Goal: Task Accomplishment & Management: Manage account settings

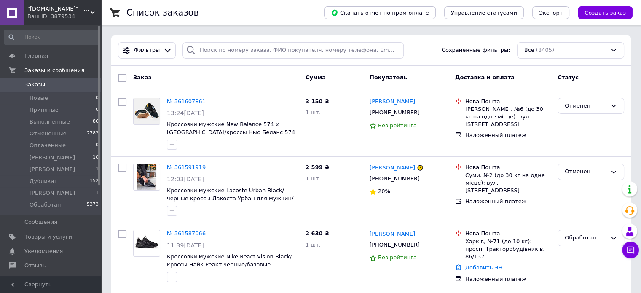
click at [44, 9] on span ""[DOMAIN_NAME]" - интернет-магазин" at bounding box center [58, 9] width 63 height 8
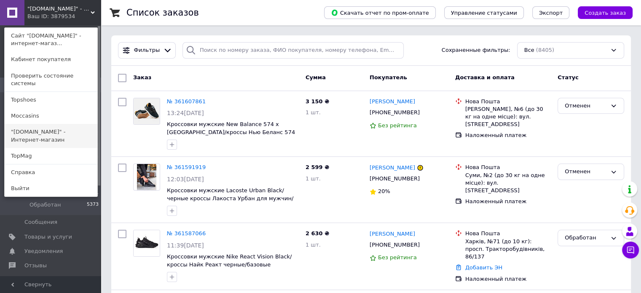
click at [45, 126] on link ""[DOMAIN_NAME]" - Интернет-магазин" at bounding box center [51, 136] width 93 height 24
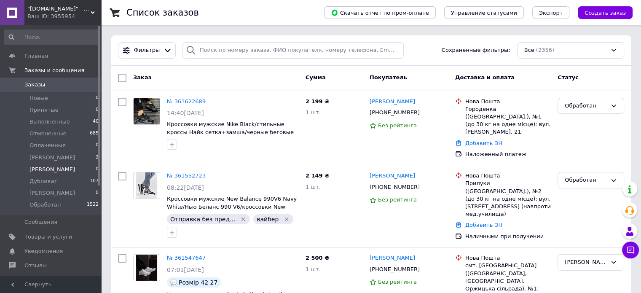
click at [45, 164] on li "Владимир 0" at bounding box center [52, 170] width 104 height 12
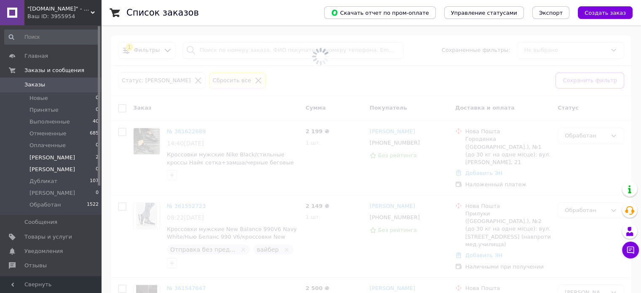
click at [45, 162] on li "Алина 2" at bounding box center [52, 158] width 104 height 12
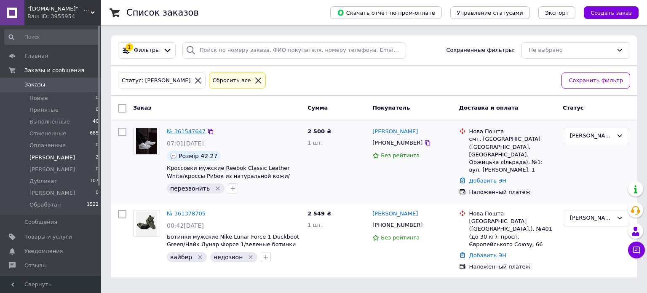
click at [173, 132] on link "№ 361547647" at bounding box center [186, 131] width 39 height 6
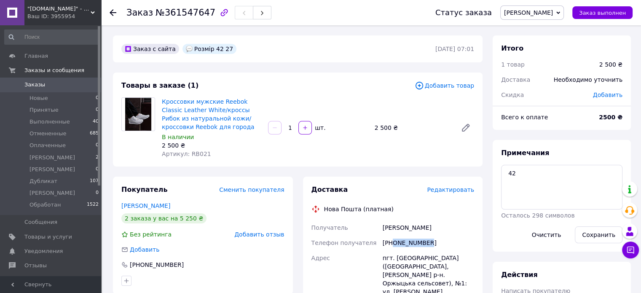
drag, startPoint x: 394, startPoint y: 244, endPoint x: 432, endPoint y: 237, distance: 38.5
click at [432, 237] on div "+380505332522" at bounding box center [428, 242] width 95 height 15
copy div "0505332522"
click at [545, 180] on textarea "42" at bounding box center [561, 187] width 121 height 45
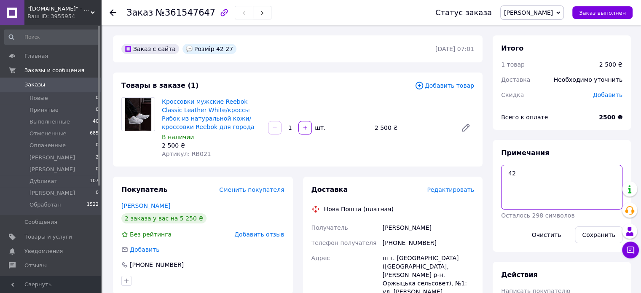
paste textarea "KS 2260"
type textarea "KS 2260 43"
click at [595, 238] on button "Сохранить" at bounding box center [599, 234] width 48 height 17
click at [133, 206] on link "Хилюк Ігор" at bounding box center [145, 205] width 49 height 7
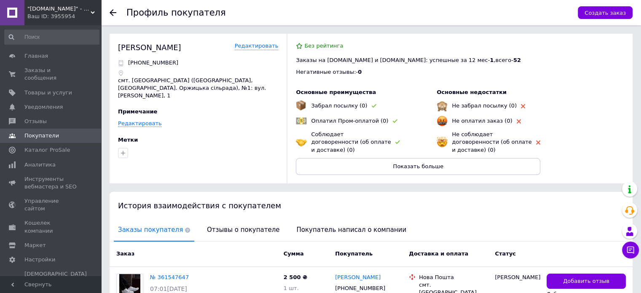
click at [112, 10] on use at bounding box center [113, 12] width 7 height 7
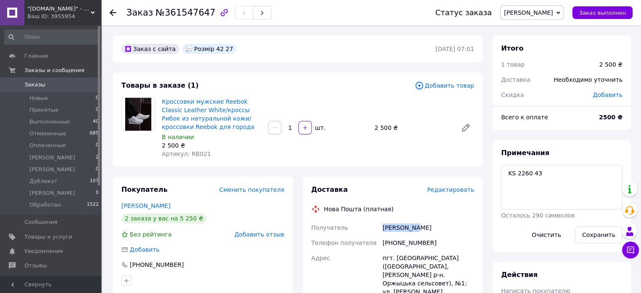
drag, startPoint x: 372, startPoint y: 227, endPoint x: 427, endPoint y: 220, distance: 55.6
copy div "Получатель Хилюк Ігор"
click at [405, 240] on div "[PHONE_NUMBER]" at bounding box center [428, 242] width 95 height 15
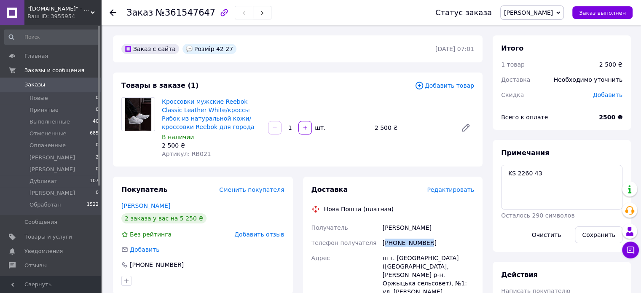
copy div "380505332522"
click at [553, 11] on span "[PERSON_NAME]" at bounding box center [528, 12] width 49 height 7
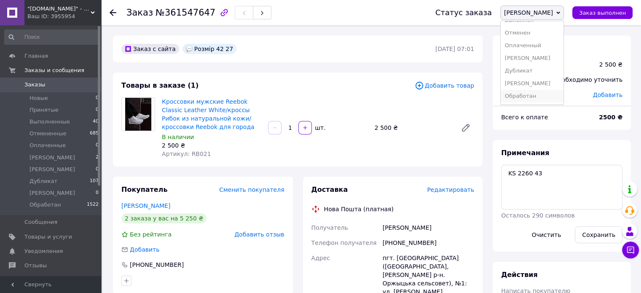
click at [564, 92] on li "Обработан" at bounding box center [532, 96] width 63 height 13
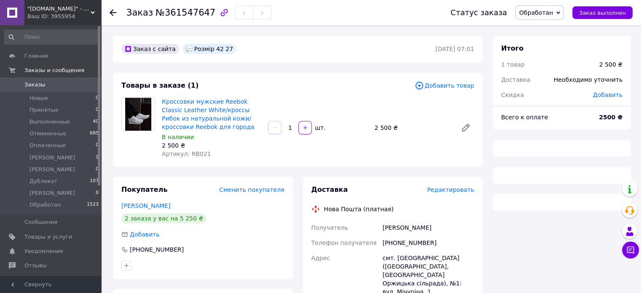
drag, startPoint x: 0, startPoint y: 0, endPoint x: 47, endPoint y: 10, distance: 48.2
click at [47, 10] on span ""[DOMAIN_NAME]" - Интернет-магазин" at bounding box center [58, 9] width 63 height 8
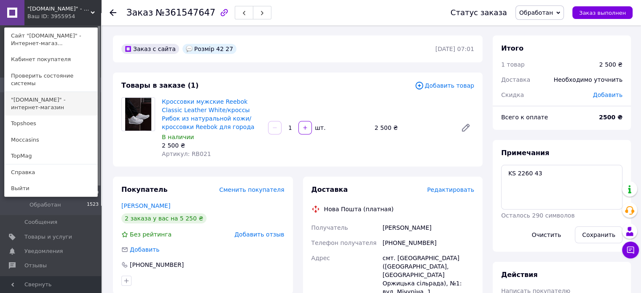
click at [58, 100] on link ""[DOMAIN_NAME]" - интернет-магазин" at bounding box center [51, 104] width 93 height 24
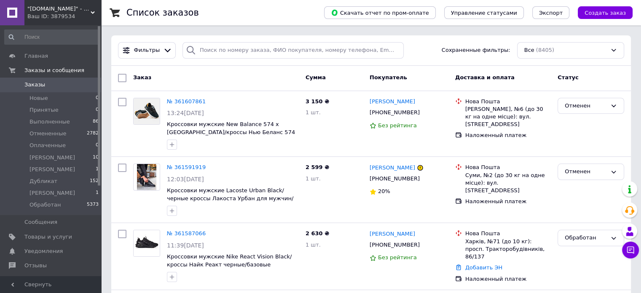
drag, startPoint x: 0, startPoint y: 0, endPoint x: 49, endPoint y: 12, distance: 50.4
click at [49, 12] on span ""[DOMAIN_NAME]" - интернет-магазин" at bounding box center [58, 9] width 63 height 8
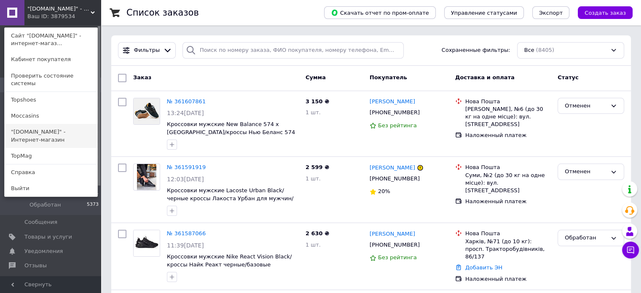
click at [46, 124] on link ""[DOMAIN_NAME]" - Интернет-магазин" at bounding box center [51, 136] width 93 height 24
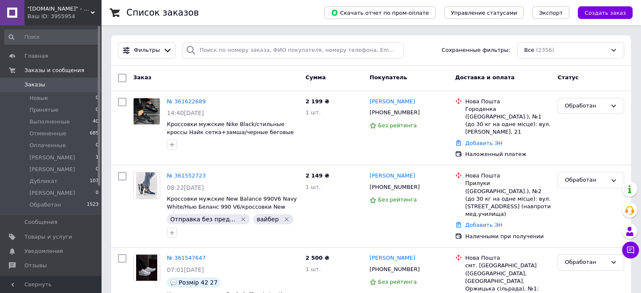
click at [52, 6] on span ""[DOMAIN_NAME]" - Интернет-магазин" at bounding box center [58, 9] width 63 height 8
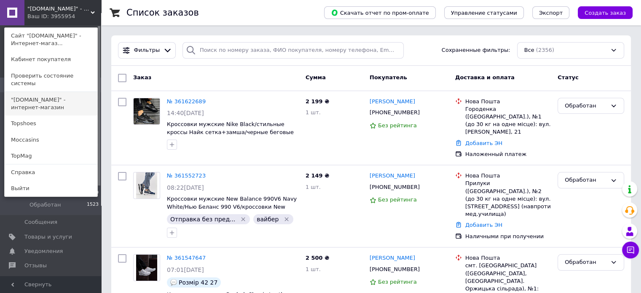
click at [39, 97] on link ""[DOMAIN_NAME]" - интернет-магазин" at bounding box center [51, 104] width 93 height 24
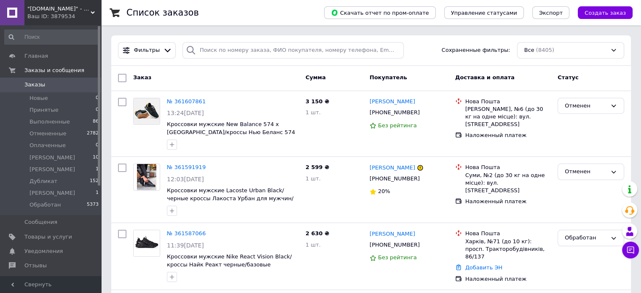
drag, startPoint x: 0, startPoint y: 0, endPoint x: 67, endPoint y: 12, distance: 68.1
click at [67, 12] on span ""[DOMAIN_NAME]" - интернет-магазин" at bounding box center [58, 9] width 63 height 8
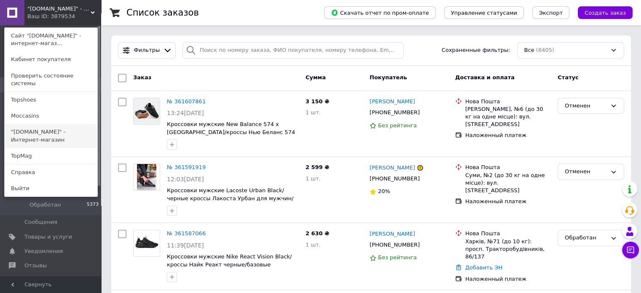
click at [37, 124] on link ""[DOMAIN_NAME]" - Интернет-магазин" at bounding box center [51, 136] width 93 height 24
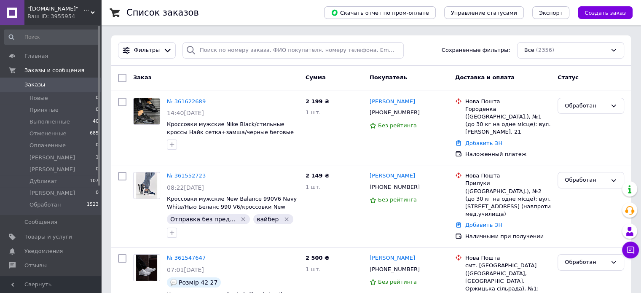
click at [51, 10] on span ""[DOMAIN_NAME]" - Интернет-магазин" at bounding box center [58, 9] width 63 height 8
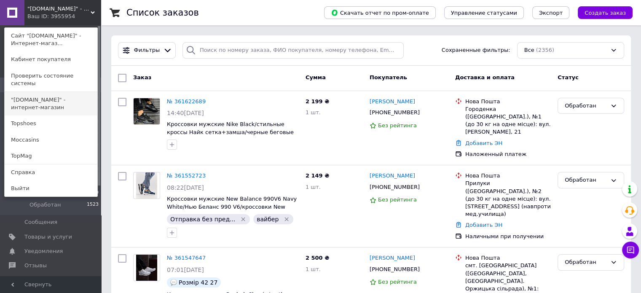
click at [56, 94] on link ""[DOMAIN_NAME]" - интернет-магазин" at bounding box center [51, 104] width 93 height 24
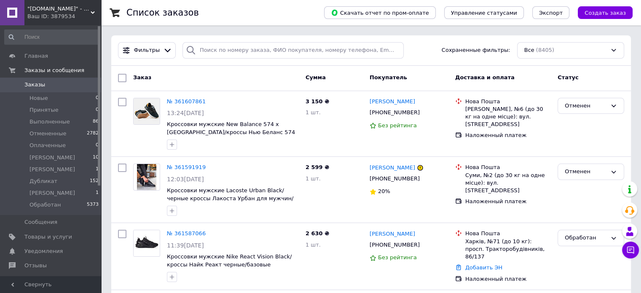
drag, startPoint x: 0, startPoint y: 0, endPoint x: 59, endPoint y: 10, distance: 59.9
click at [59, 10] on span ""[DOMAIN_NAME]" - интернет-магазин" at bounding box center [58, 9] width 63 height 8
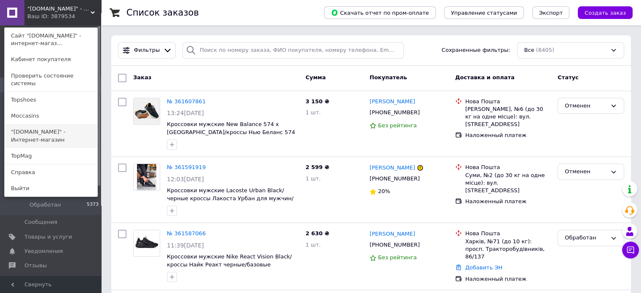
click link ""[DOMAIN_NAME]" - Интернет-магазин"
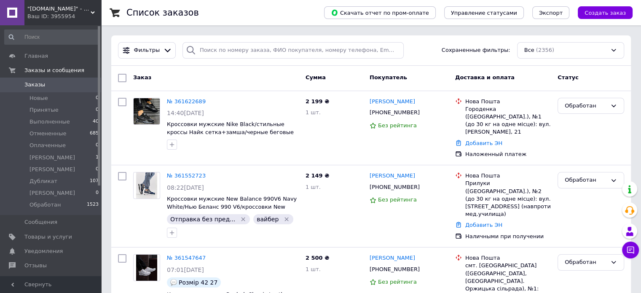
drag, startPoint x: 0, startPoint y: 0, endPoint x: 51, endPoint y: 13, distance: 52.6
click at [51, 13] on div "Ваш ID: 3955954" at bounding box center [64, 17] width 74 height 8
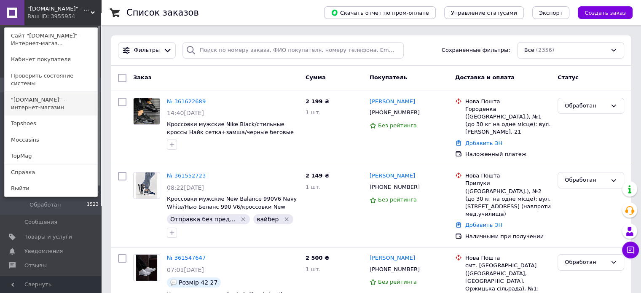
click at [41, 97] on link ""[DOMAIN_NAME]" - интернет-магазин" at bounding box center [51, 104] width 93 height 24
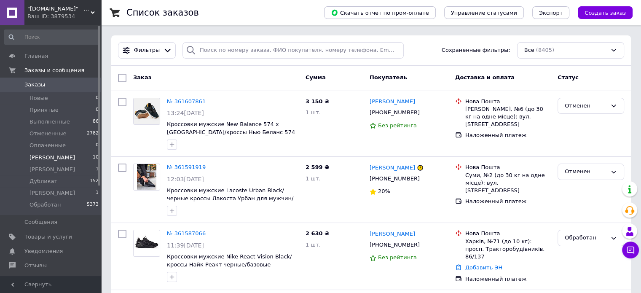
click at [51, 153] on li "Алина 10" at bounding box center [52, 158] width 104 height 12
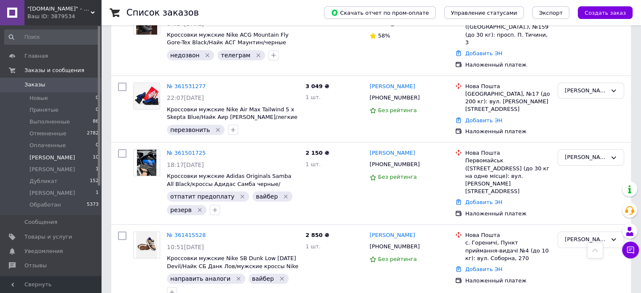
scroll to position [185, 0]
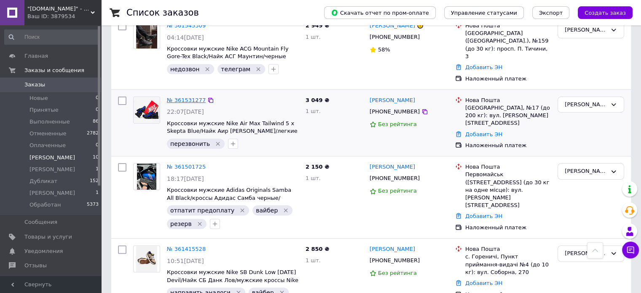
click at [172, 97] on link "№ 361531277" at bounding box center [186, 100] width 39 height 6
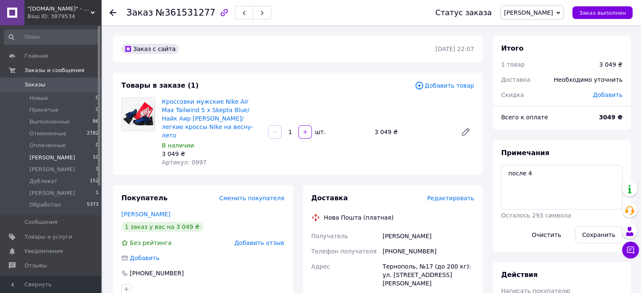
click at [51, 158] on li "Алина 10" at bounding box center [52, 158] width 104 height 12
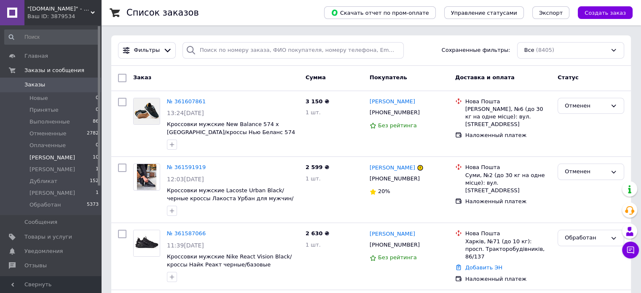
click at [38, 160] on span "[PERSON_NAME]" at bounding box center [53, 158] width 46 height 8
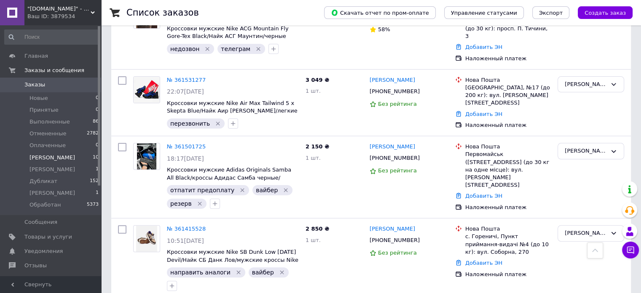
scroll to position [208, 0]
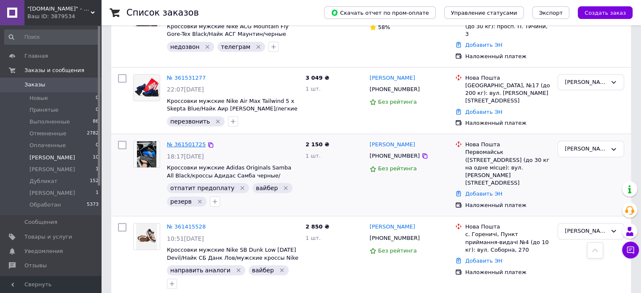
click at [183, 141] on link "№ 361501725" at bounding box center [186, 144] width 39 height 6
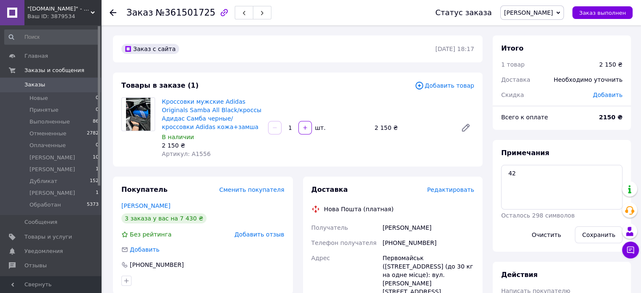
click at [201, 151] on span "Артикул: A1556" at bounding box center [186, 153] width 49 height 7
copy span "A1556"
drag, startPoint x: 376, startPoint y: 223, endPoint x: 438, endPoint y: 228, distance: 61.7
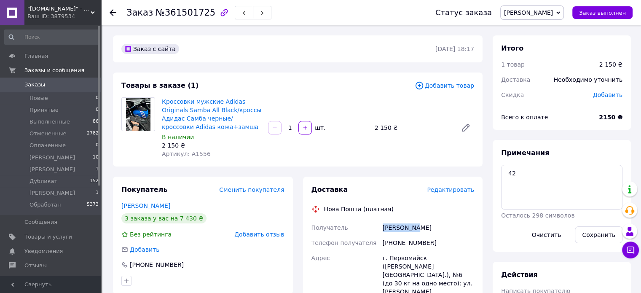
copy div "Получатель Буран Юрий"
click at [406, 242] on div "+380976609906" at bounding box center [428, 242] width 95 height 15
copy div "380976609906"
click at [553, 14] on span "[PERSON_NAME]" at bounding box center [528, 12] width 49 height 7
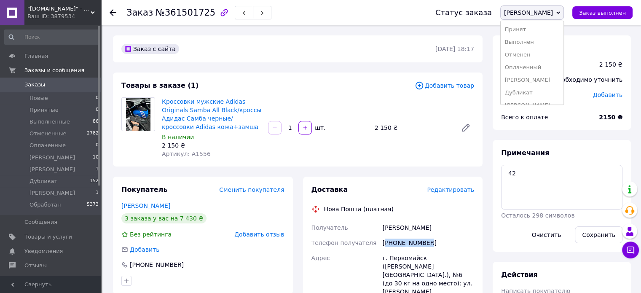
scroll to position [22, 0]
click at [562, 94] on li "Обработан" at bounding box center [532, 96] width 63 height 13
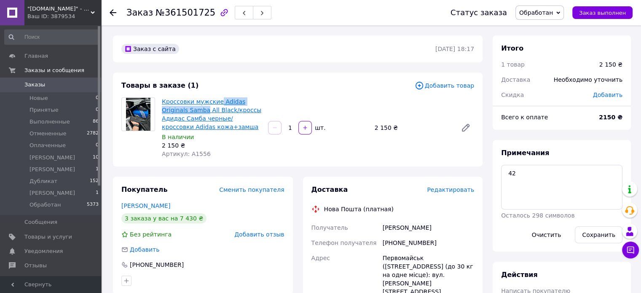
drag, startPoint x: 216, startPoint y: 94, endPoint x: 180, endPoint y: 111, distance: 39.4
click at [180, 111] on div "Товары в заказе (1) Добавить товар Кроссовки мужские Adidas Originals Samba All…" at bounding box center [298, 119] width 370 height 94
copy link "Adidas Originals Samba"
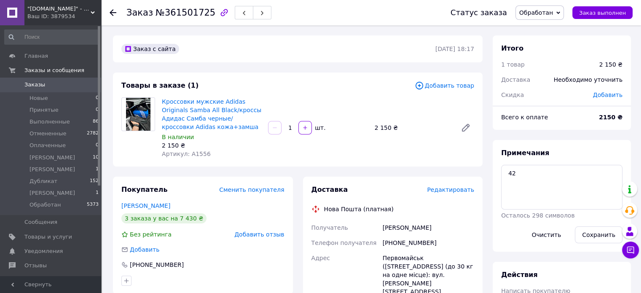
click at [191, 156] on span "Артикул: A1556" at bounding box center [186, 153] width 49 height 7
copy span "A1556"
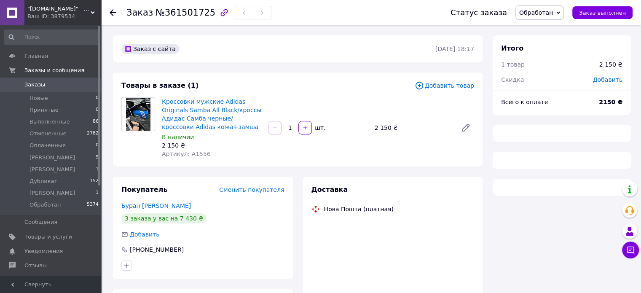
click at [67, 11] on span ""[DOMAIN_NAME]" - интернет-магазин" at bounding box center [58, 9] width 63 height 8
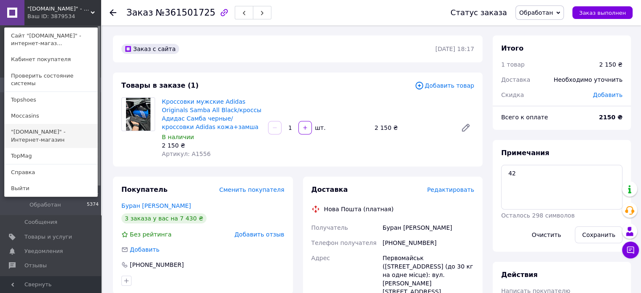
click at [57, 128] on link ""[DOMAIN_NAME]" - Интернет-магазин" at bounding box center [51, 136] width 93 height 24
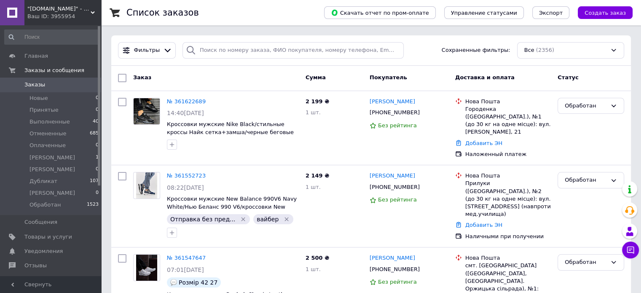
click at [43, 8] on span ""[DOMAIN_NAME]" - Интернет-магазин" at bounding box center [58, 9] width 63 height 8
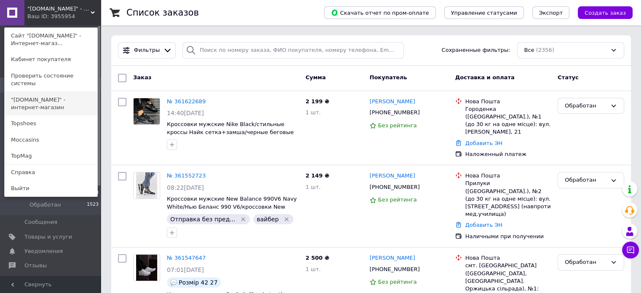
click at [55, 92] on link ""[DOMAIN_NAME]" - интернет-магазин" at bounding box center [51, 104] width 93 height 24
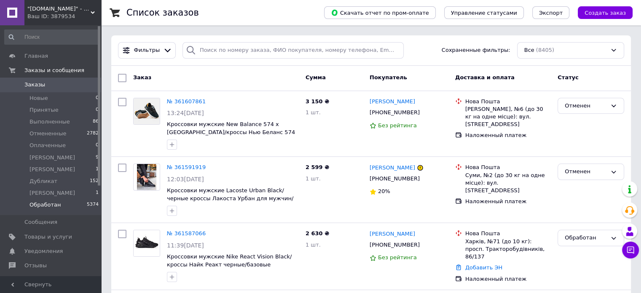
click at [40, 205] on span "Обработан" at bounding box center [45, 205] width 31 height 8
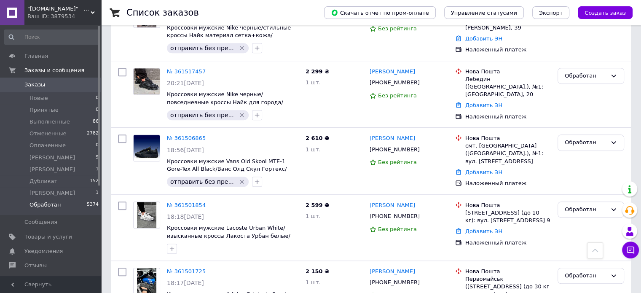
scroll to position [555, 0]
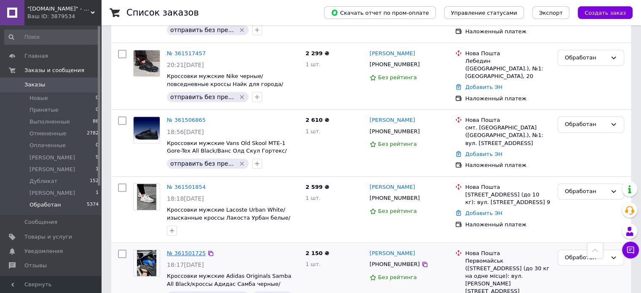
click at [175, 250] on link "№ 361501725" at bounding box center [186, 253] width 39 height 6
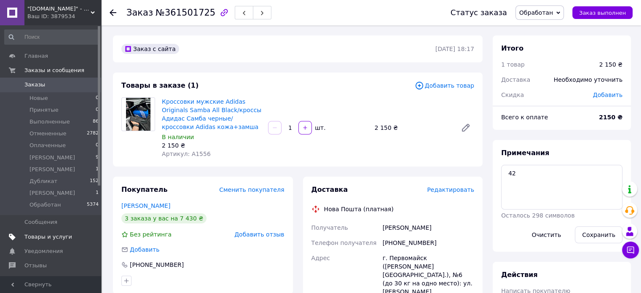
click at [42, 235] on span "Товары и услуги" at bounding box center [48, 237] width 48 height 8
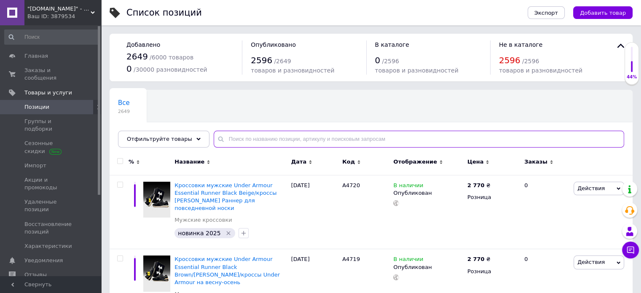
click at [233, 143] on input "text" at bounding box center [419, 139] width 411 height 17
paste input "A1556"
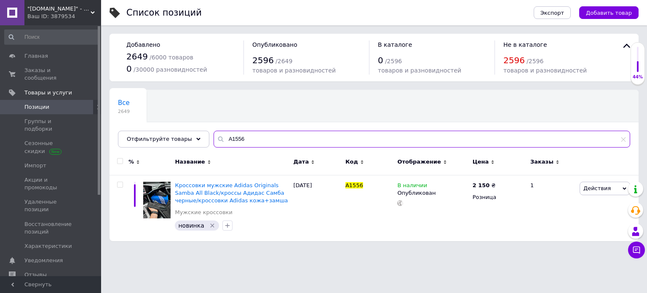
type input "A1556"
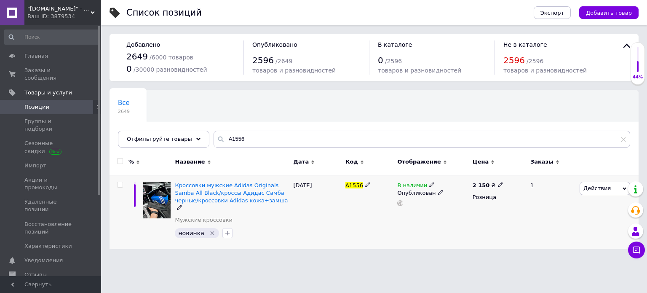
click at [365, 183] on icon at bounding box center [367, 184] width 5 height 5
click at [364, 183] on input "A1556" at bounding box center [366, 185] width 46 height 13
type input "2637-1"
click at [354, 220] on div at bounding box center [370, 212] width 52 height 74
click at [498, 183] on icon at bounding box center [500, 184] width 5 height 5
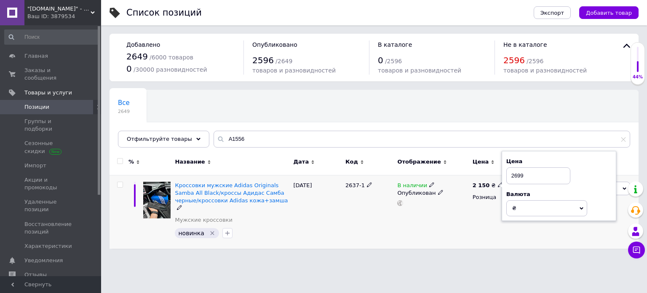
type input "2699"
click at [458, 230] on div "В наличии Опубликован" at bounding box center [432, 212] width 75 height 74
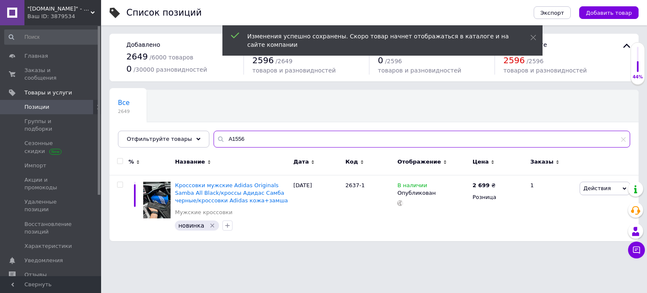
click at [227, 136] on input "A1556" at bounding box center [422, 139] width 417 height 17
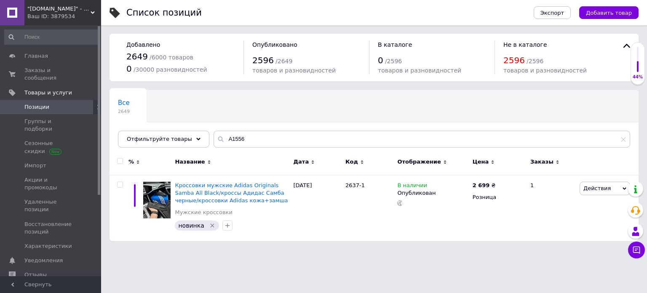
click at [57, 19] on div "Ваш ID: 3879534" at bounding box center [64, 17] width 74 height 8
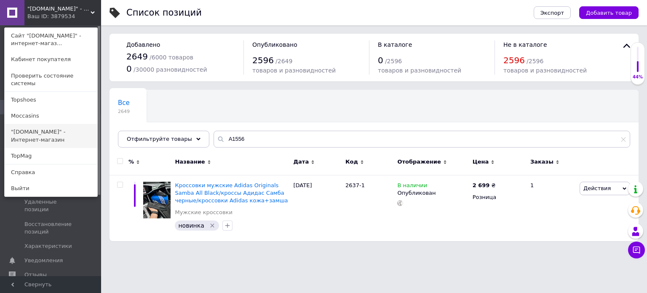
click at [16, 124] on link ""[DOMAIN_NAME]" - Интернет-магазин" at bounding box center [51, 136] width 93 height 24
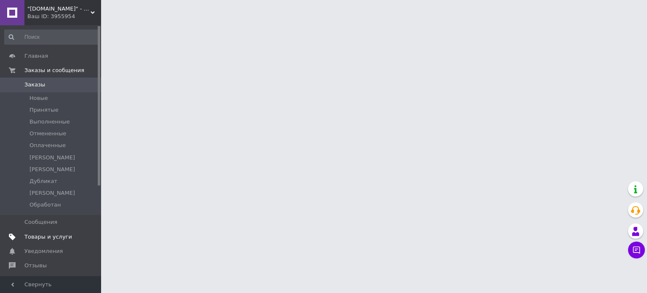
click at [59, 236] on span "Товары и услуги" at bounding box center [48, 237] width 48 height 8
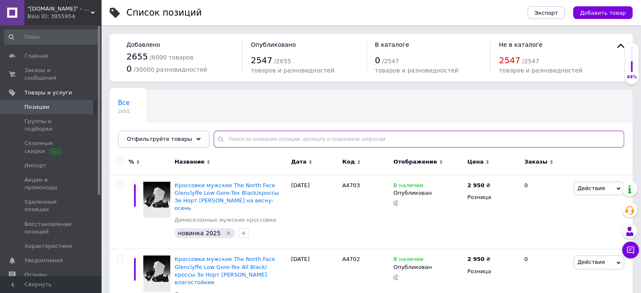
click at [232, 138] on input "text" at bounding box center [419, 139] width 411 height 17
paste input "A1556"
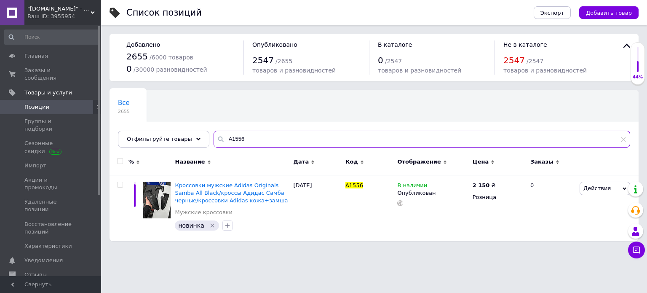
type input "A1556"
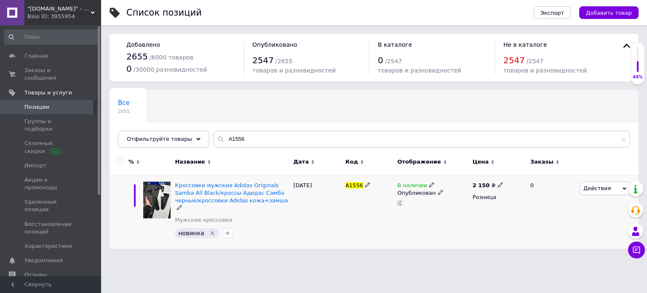
click at [365, 189] on div "A1556" at bounding box center [370, 212] width 52 height 74
click at [365, 186] on icon at bounding box center [367, 184] width 5 height 5
click at [365, 186] on input "A1556" at bounding box center [366, 185] width 46 height 13
type input "2637-1"
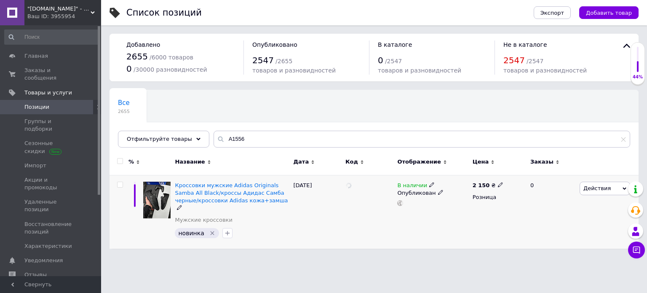
click at [350, 221] on div at bounding box center [370, 212] width 52 height 74
click at [498, 183] on icon at bounding box center [500, 184] width 5 height 5
type input "2699"
click at [438, 235] on div "В наличии Опубликован" at bounding box center [432, 212] width 75 height 74
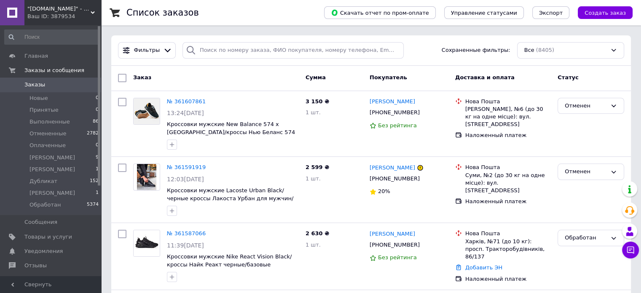
click at [44, 5] on span ""[DOMAIN_NAME]" - интернет-магазин" at bounding box center [58, 9] width 63 height 8
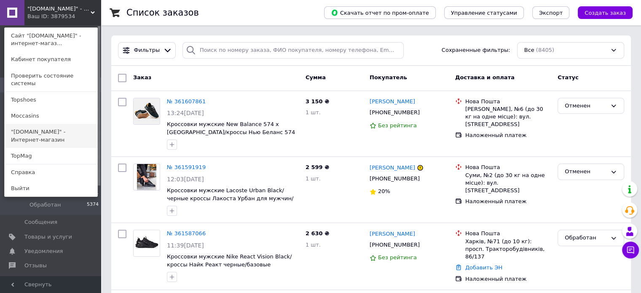
click at [44, 128] on link ""[DOMAIN_NAME]" - Интернет-магазин" at bounding box center [51, 136] width 93 height 24
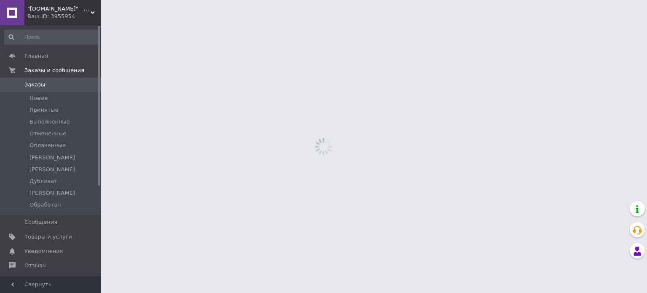
click at [52, 14] on div "Ваш ID: 3955954" at bounding box center [64, 17] width 74 height 8
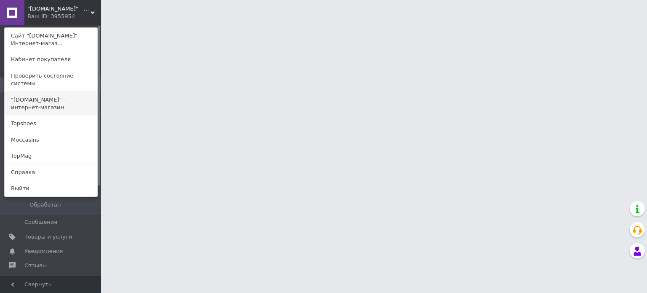
click at [57, 98] on link ""[DOMAIN_NAME]" - интернет-магазин" at bounding box center [51, 104] width 93 height 24
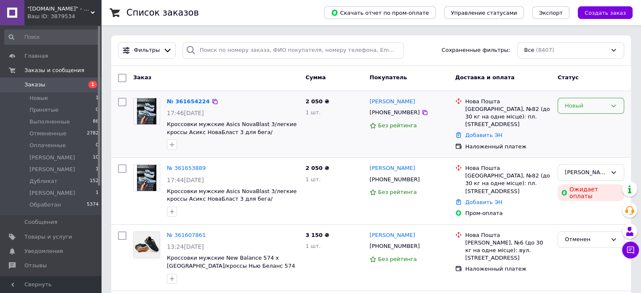
click at [565, 105] on div "Новый" at bounding box center [586, 106] width 42 height 9
click at [591, 153] on li "Дубликат" at bounding box center [591, 155] width 66 height 16
click at [187, 167] on link "№ 361653889" at bounding box center [186, 168] width 39 height 6
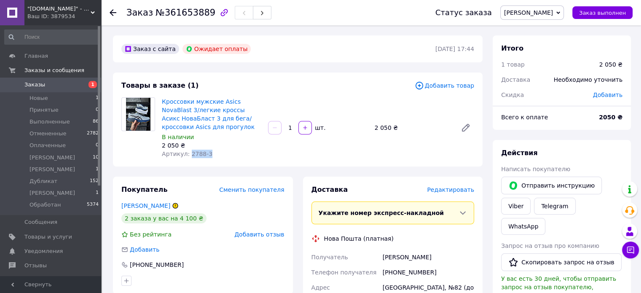
drag, startPoint x: 187, startPoint y: 153, endPoint x: 219, endPoint y: 161, distance: 32.9
click at [219, 161] on div "Товары в заказе (1) Добавить товар Кроссовки мужские Asics NovaBlast 3/легкие к…" at bounding box center [298, 119] width 370 height 94
copy span "2788-3"
drag, startPoint x: 393, startPoint y: 275, endPoint x: 432, endPoint y: 270, distance: 38.6
click at [432, 270] on div "[PHONE_NUMBER]" at bounding box center [428, 272] width 95 height 15
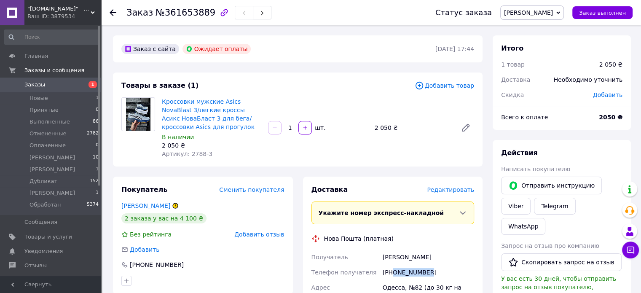
copy div "0982111755"
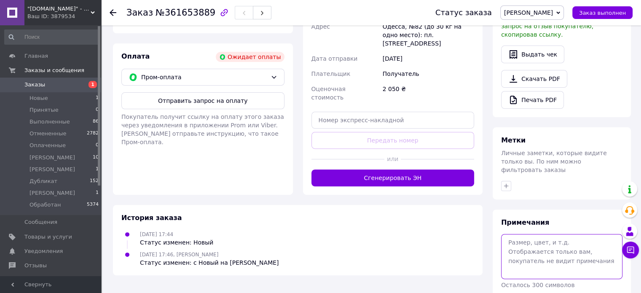
click at [574, 234] on textarea at bounding box center [561, 256] width 121 height 45
type textarea "2"
type textarea "42"
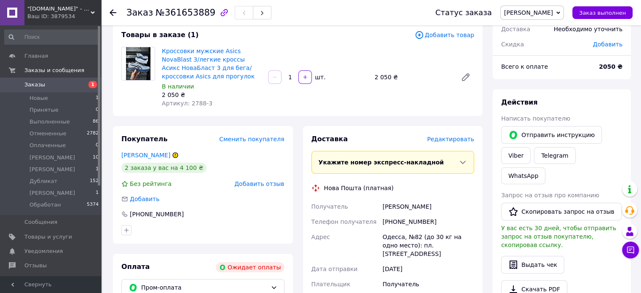
scroll to position [48, 0]
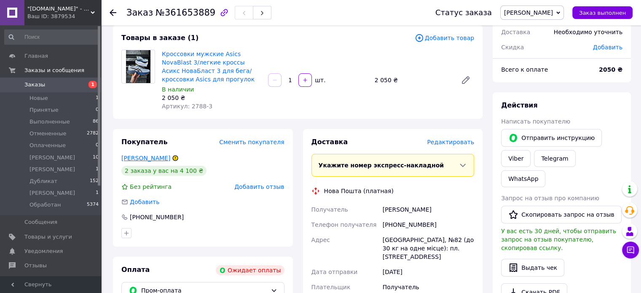
click at [126, 156] on link "[PERSON_NAME]" at bounding box center [145, 158] width 49 height 7
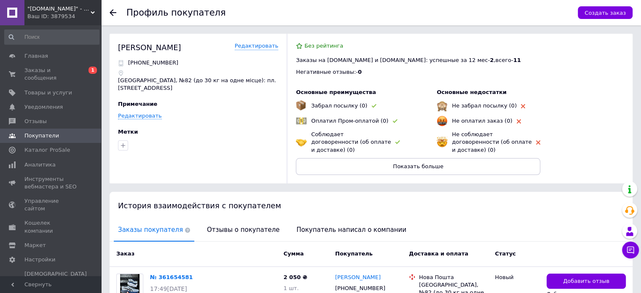
click at [113, 12] on use at bounding box center [113, 12] width 7 height 7
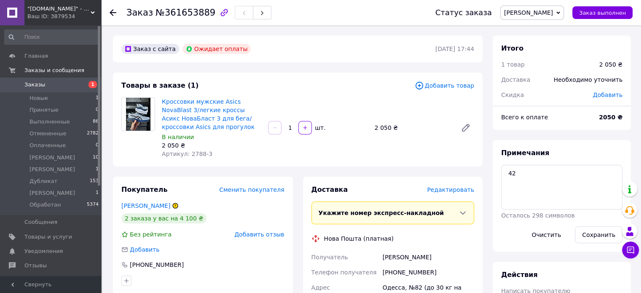
click at [403, 271] on div "[PHONE_NUMBER]" at bounding box center [428, 272] width 95 height 15
copy div "380982111755"
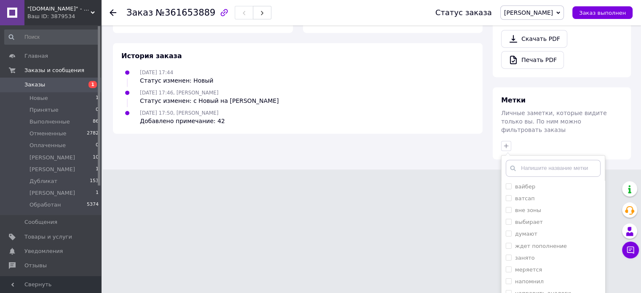
scroll to position [427, 0]
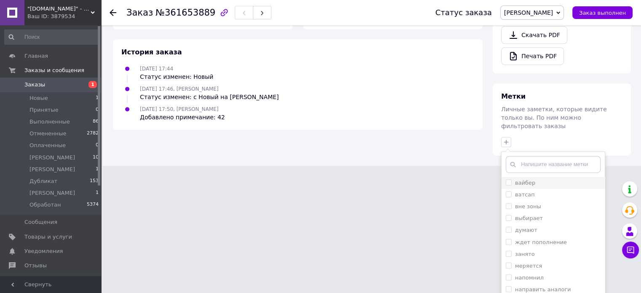
click at [544, 177] on li "вайбер" at bounding box center [553, 183] width 103 height 12
checkbox input "true"
click at [572, 236] on div "отпатит предоплату" at bounding box center [553, 240] width 95 height 8
checkbox input "true"
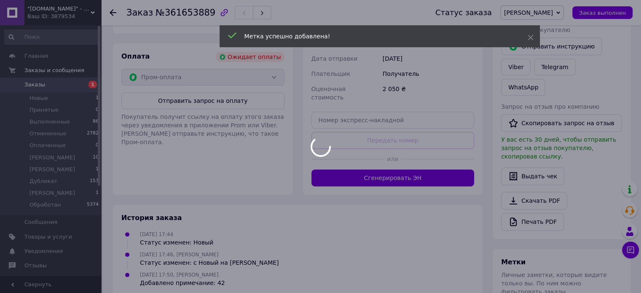
scroll to position [277, 0]
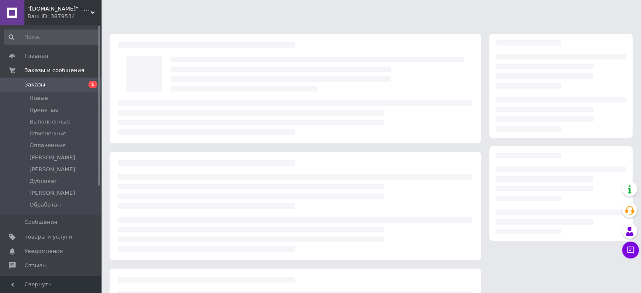
scroll to position [92, 0]
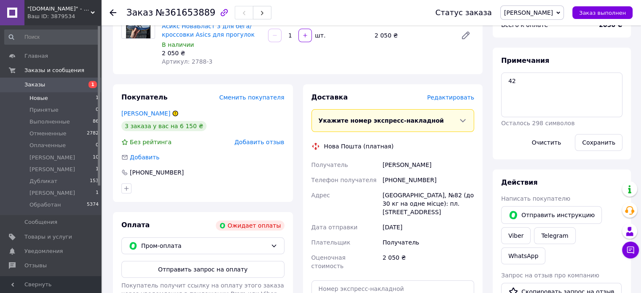
click at [37, 97] on span "Новые" at bounding box center [39, 98] width 19 height 8
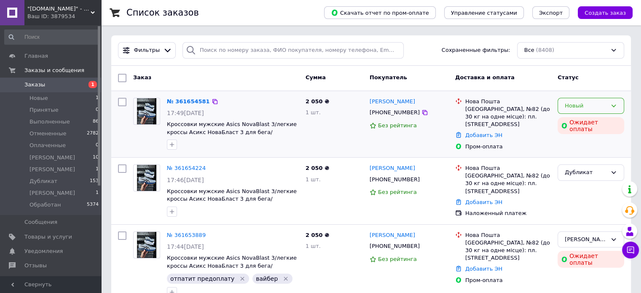
click at [576, 104] on div "Новый" at bounding box center [586, 106] width 42 height 9
click at [564, 160] on li "Дубликат" at bounding box center [591, 162] width 66 height 16
click at [43, 12] on span ""[DOMAIN_NAME]" - интернет-магазин" at bounding box center [58, 9] width 63 height 8
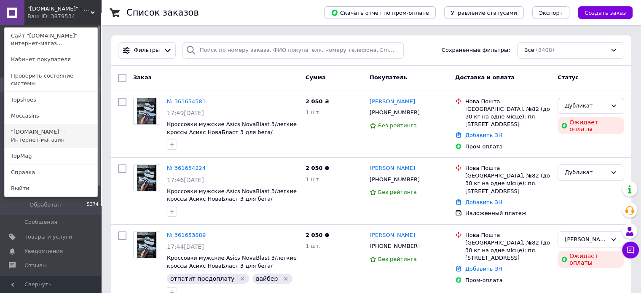
click at [51, 124] on link ""[DOMAIN_NAME]" - Интернет-магазин" at bounding box center [51, 136] width 93 height 24
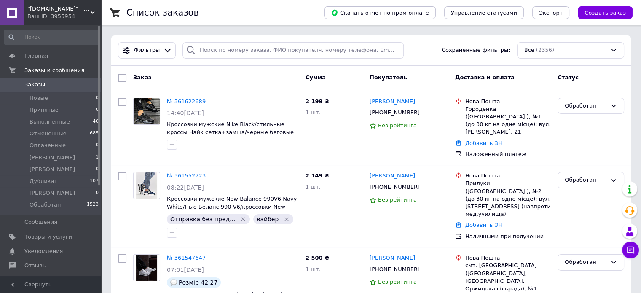
click at [57, 12] on span ""[DOMAIN_NAME]" - Интернет-магазин" at bounding box center [58, 9] width 63 height 8
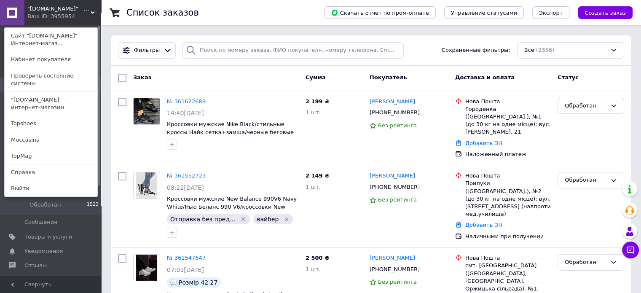
click at [57, 12] on span ""[DOMAIN_NAME]" - Интернет-магазин" at bounding box center [58, 9] width 63 height 8
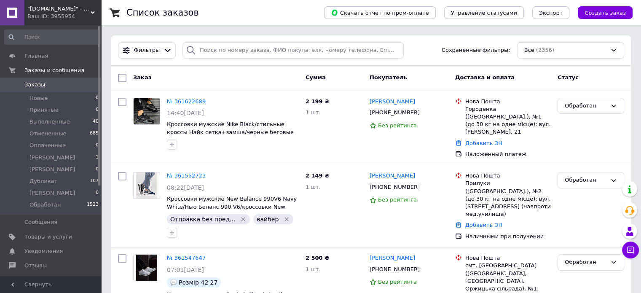
click at [57, 12] on span ""[DOMAIN_NAME]" - Интернет-магазин" at bounding box center [58, 9] width 63 height 8
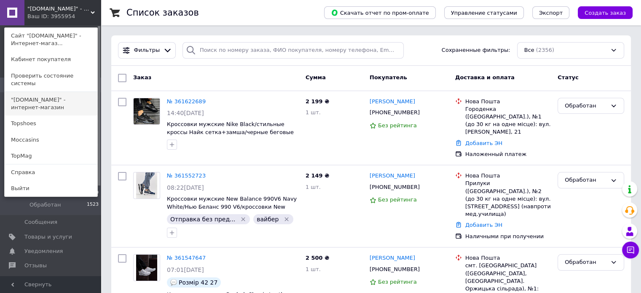
click at [51, 102] on link ""[DOMAIN_NAME]" - интернет-магазин" at bounding box center [51, 104] width 93 height 24
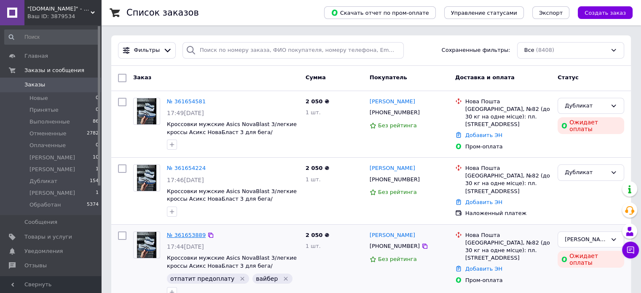
click at [186, 232] on link "№ 361653889" at bounding box center [186, 235] width 39 height 6
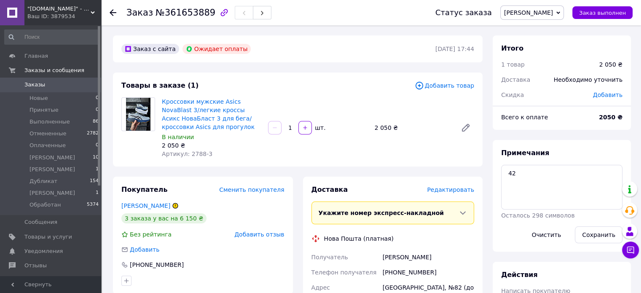
click at [409, 273] on div "[PHONE_NUMBER]" at bounding box center [428, 272] width 95 height 15
copy div "380982111755"
drag, startPoint x: 376, startPoint y: 268, endPoint x: 414, endPoint y: 261, distance: 38.9
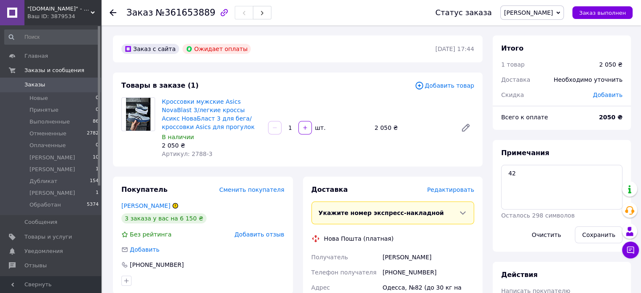
drag, startPoint x: 382, startPoint y: 258, endPoint x: 371, endPoint y: 256, distance: 11.2
drag, startPoint x: 419, startPoint y: 259, endPoint x: 383, endPoint y: 257, distance: 35.9
click at [383, 257] on div "[PERSON_NAME]" at bounding box center [428, 257] width 95 height 15
copy div "[PERSON_NAME]"
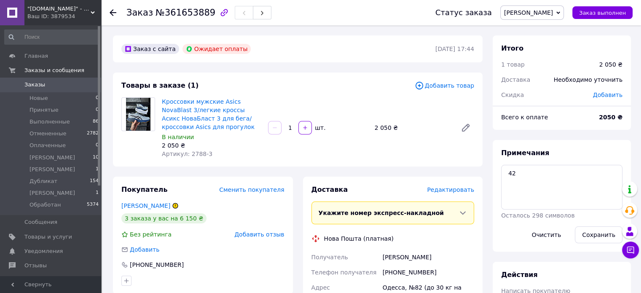
click at [394, 267] on div "[PHONE_NUMBER]" at bounding box center [428, 272] width 95 height 15
copy div "380982111755"
drag, startPoint x: 561, startPoint y: 12, endPoint x: 550, endPoint y: 24, distance: 16.1
click at [559, 13] on span "[PERSON_NAME]" at bounding box center [532, 12] width 64 height 14
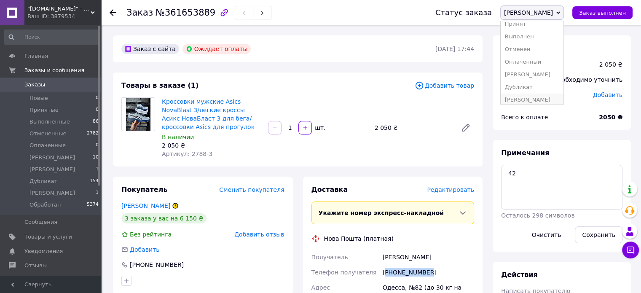
scroll to position [22, 0]
click at [553, 94] on li "Обработан" at bounding box center [532, 96] width 63 height 13
